Goal: Obtain resource: Obtain resource

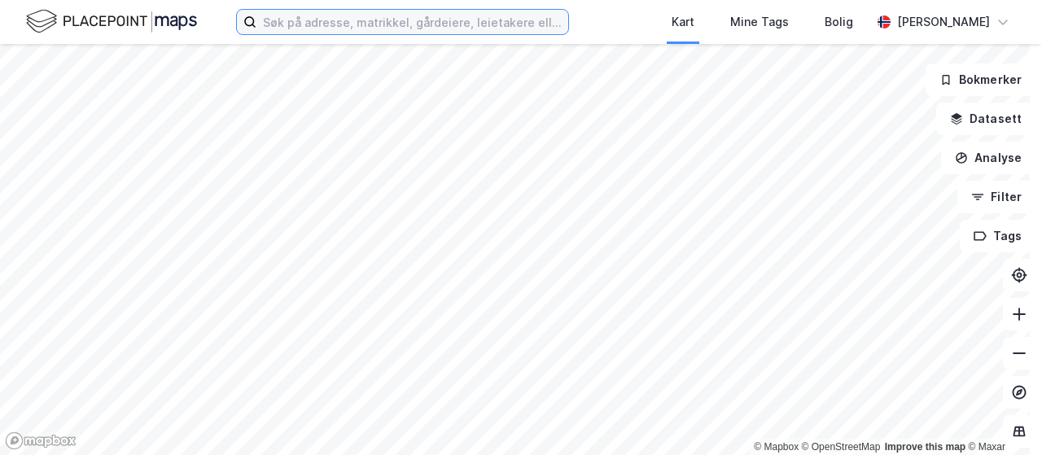
click at [509, 28] on input at bounding box center [412, 22] width 312 height 24
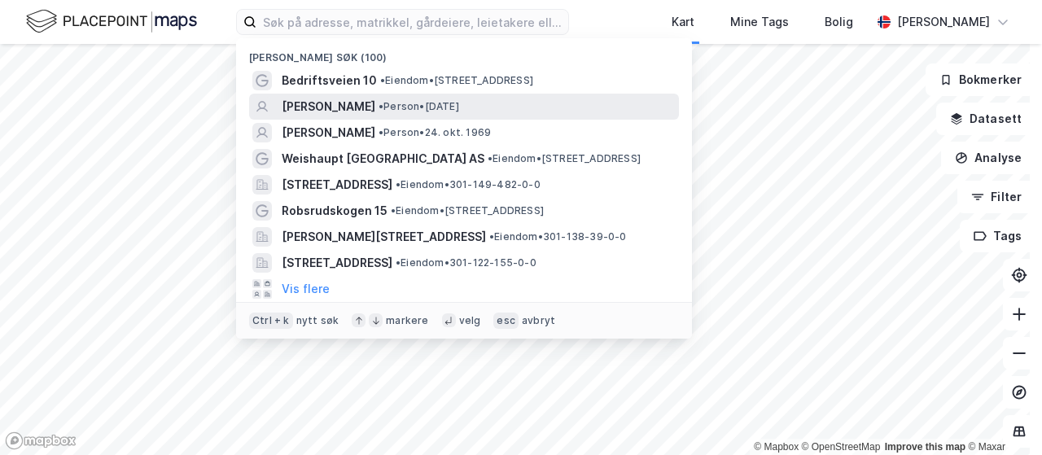
click at [459, 107] on span "• Person • [DATE]" at bounding box center [419, 106] width 81 height 13
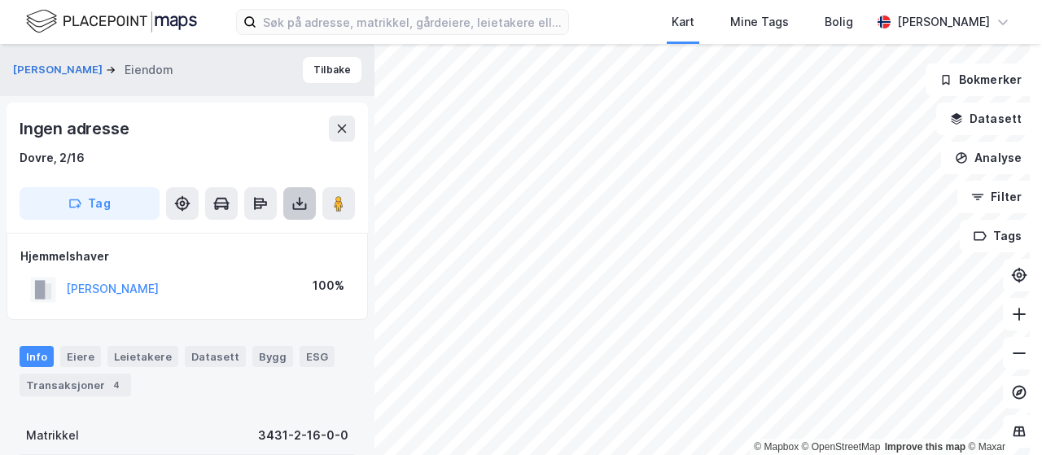
click at [309, 204] on button at bounding box center [299, 203] width 33 height 33
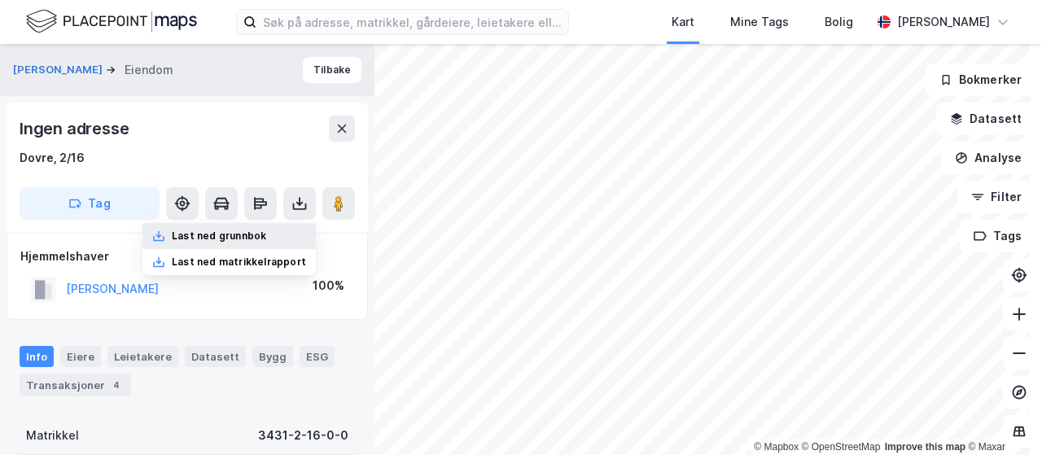
click at [254, 230] on div "Last ned grunnbok" at bounding box center [219, 236] width 94 height 13
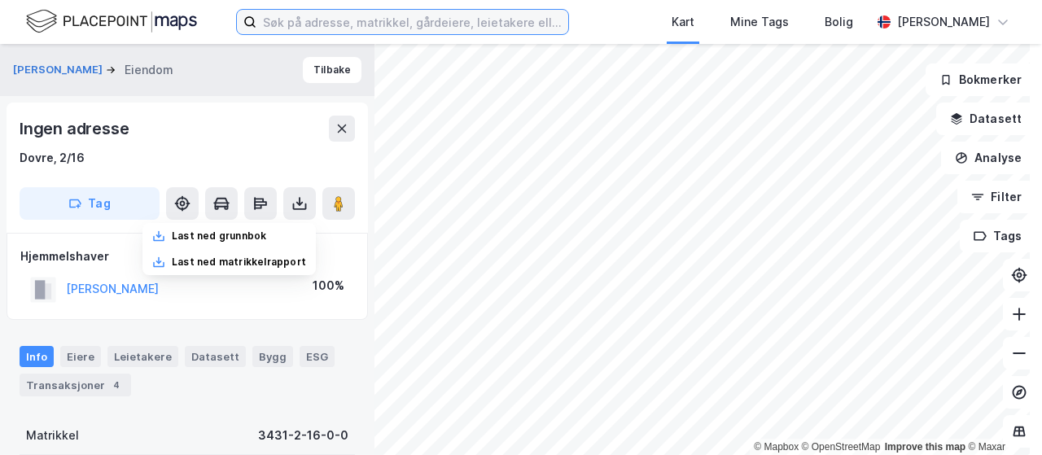
click at [538, 10] on input at bounding box center [412, 22] width 312 height 24
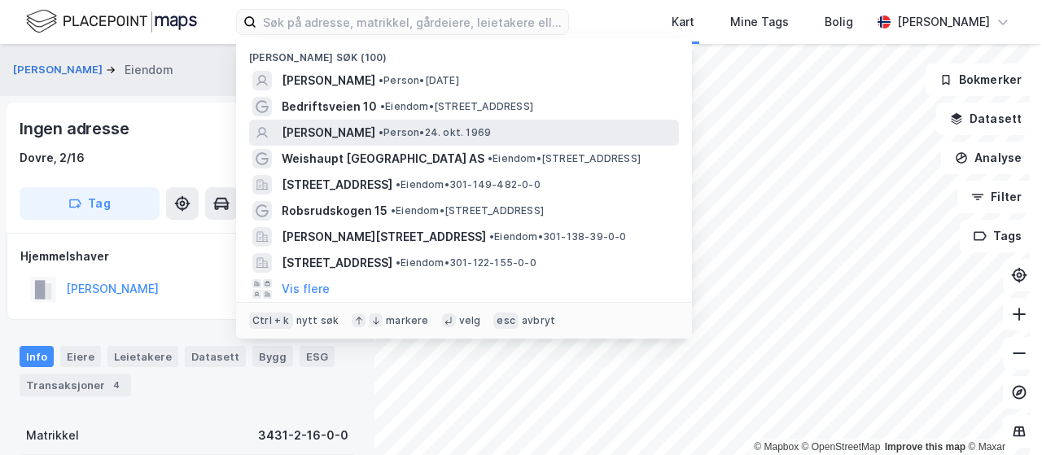
click at [445, 129] on span "• Person • [DATE]" at bounding box center [435, 132] width 112 height 13
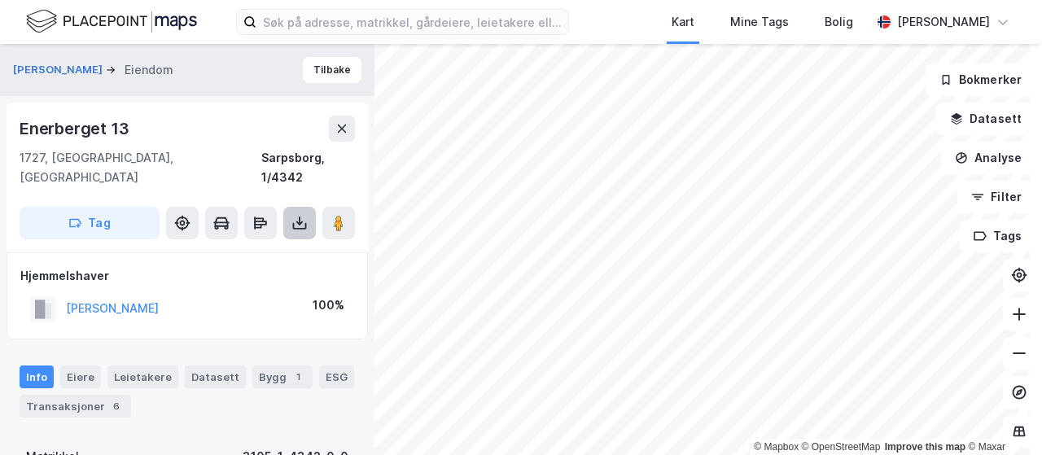
click at [301, 215] on button at bounding box center [299, 223] width 33 height 33
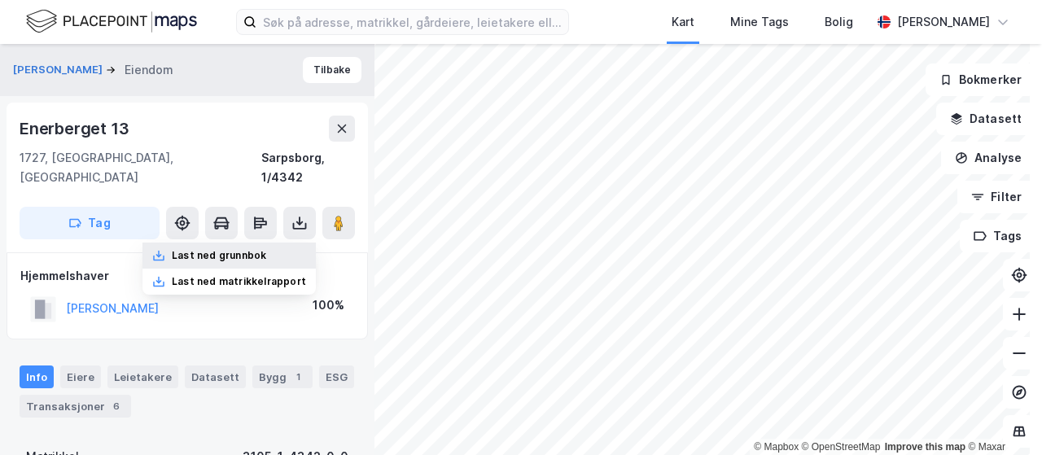
click at [278, 243] on div "Last ned grunnbok" at bounding box center [228, 256] width 173 height 26
